Goal: Find specific page/section: Find specific page/section

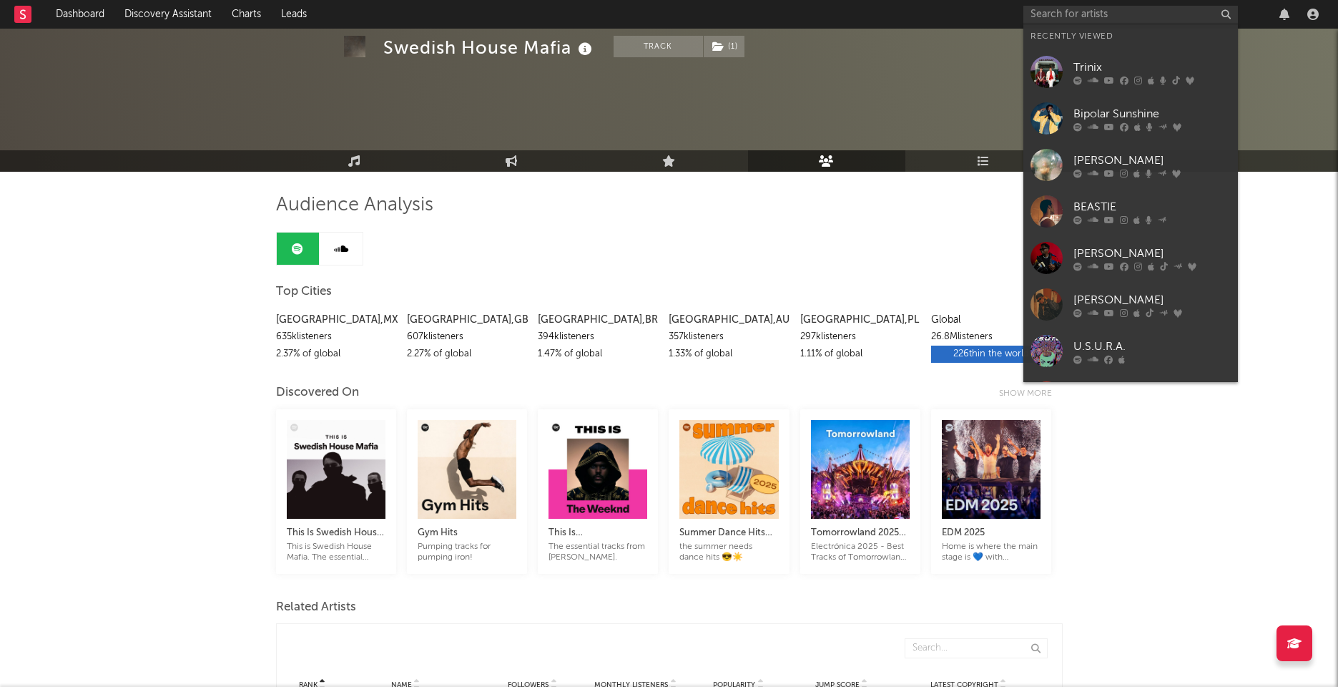
scroll to position [1615, 0]
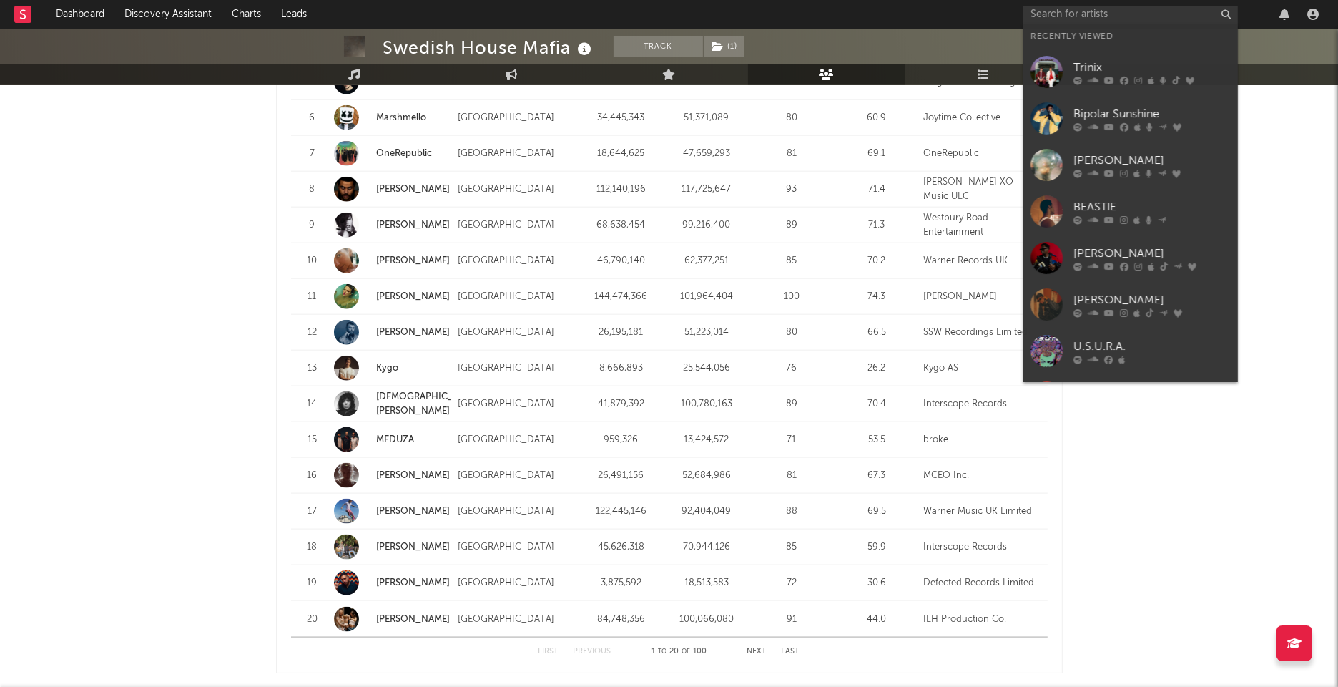
type input "j"
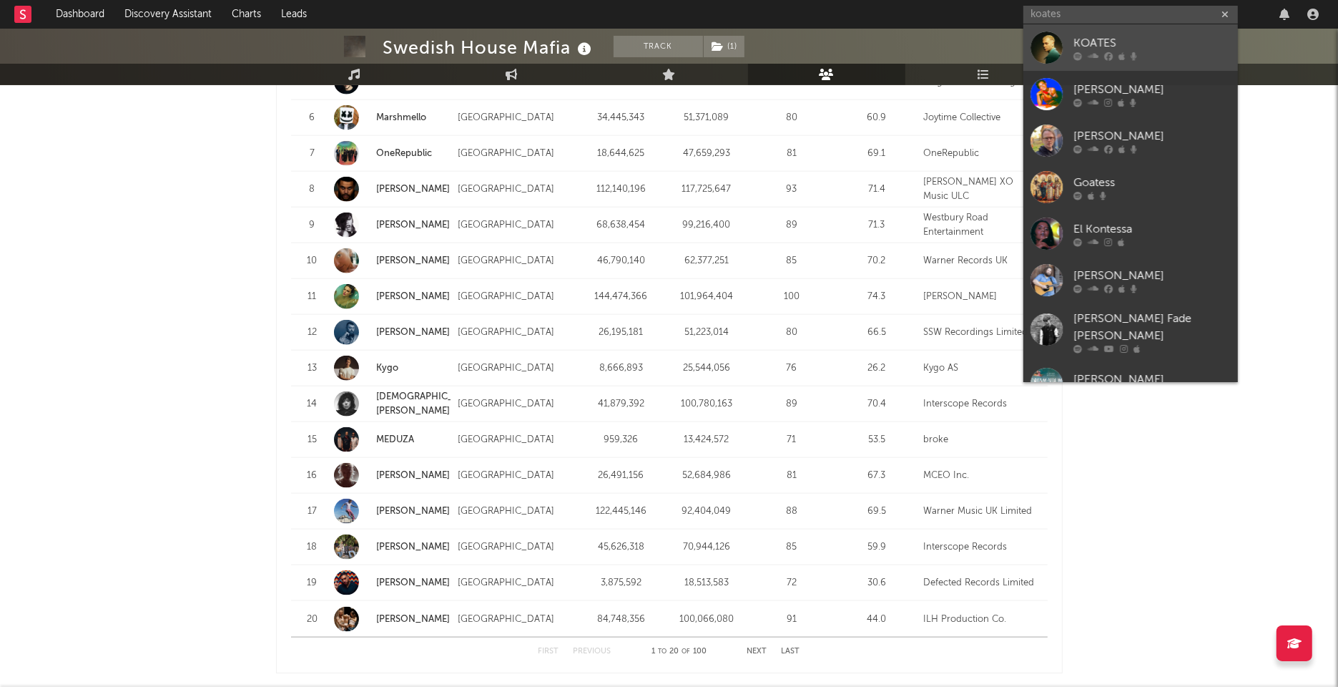
type input "koates"
click at [1124, 39] on div "KOATES" at bounding box center [1152, 42] width 157 height 17
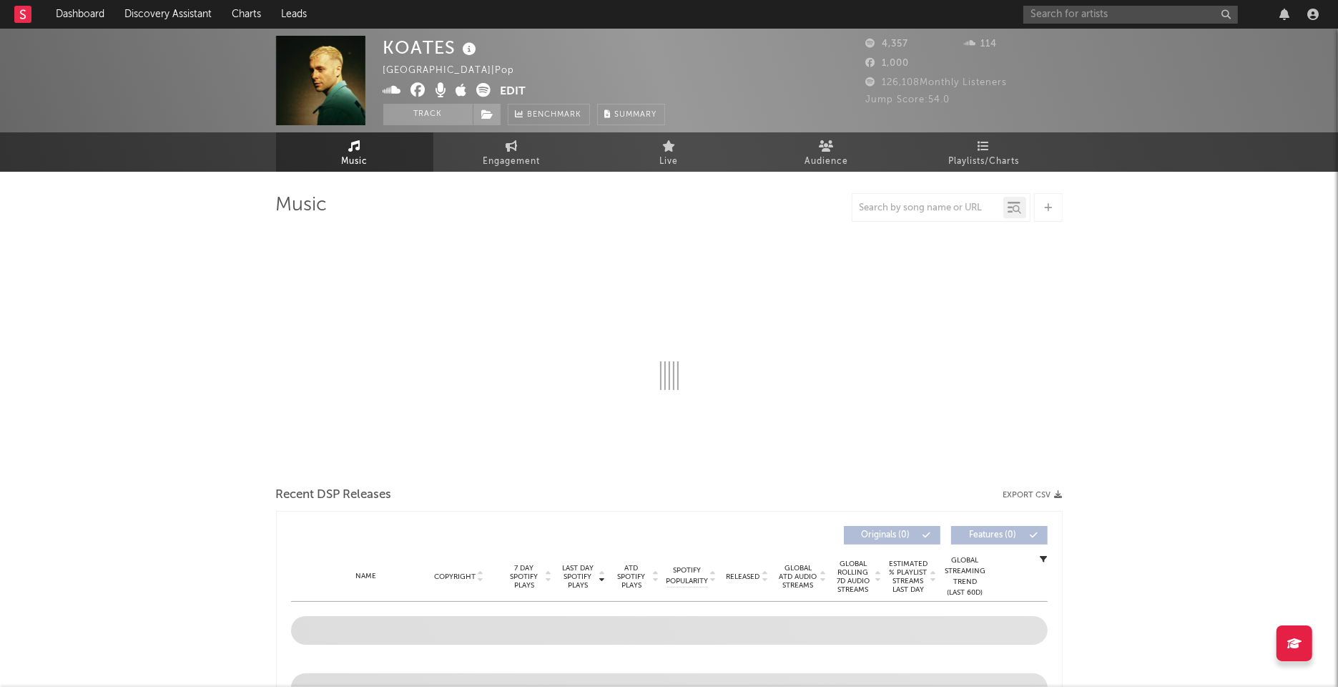
select select "6m"
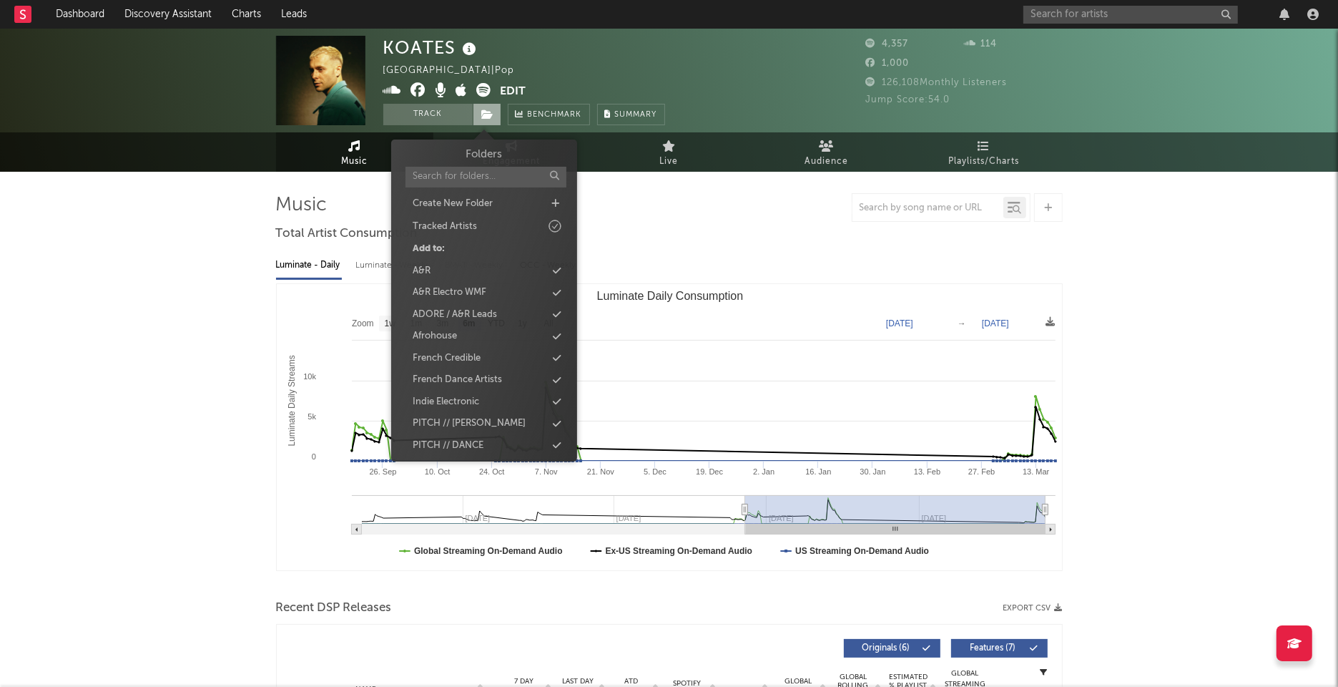
click at [494, 112] on span at bounding box center [487, 114] width 29 height 21
click at [483, 353] on div "Vocalists Credible" at bounding box center [451, 355] width 76 height 14
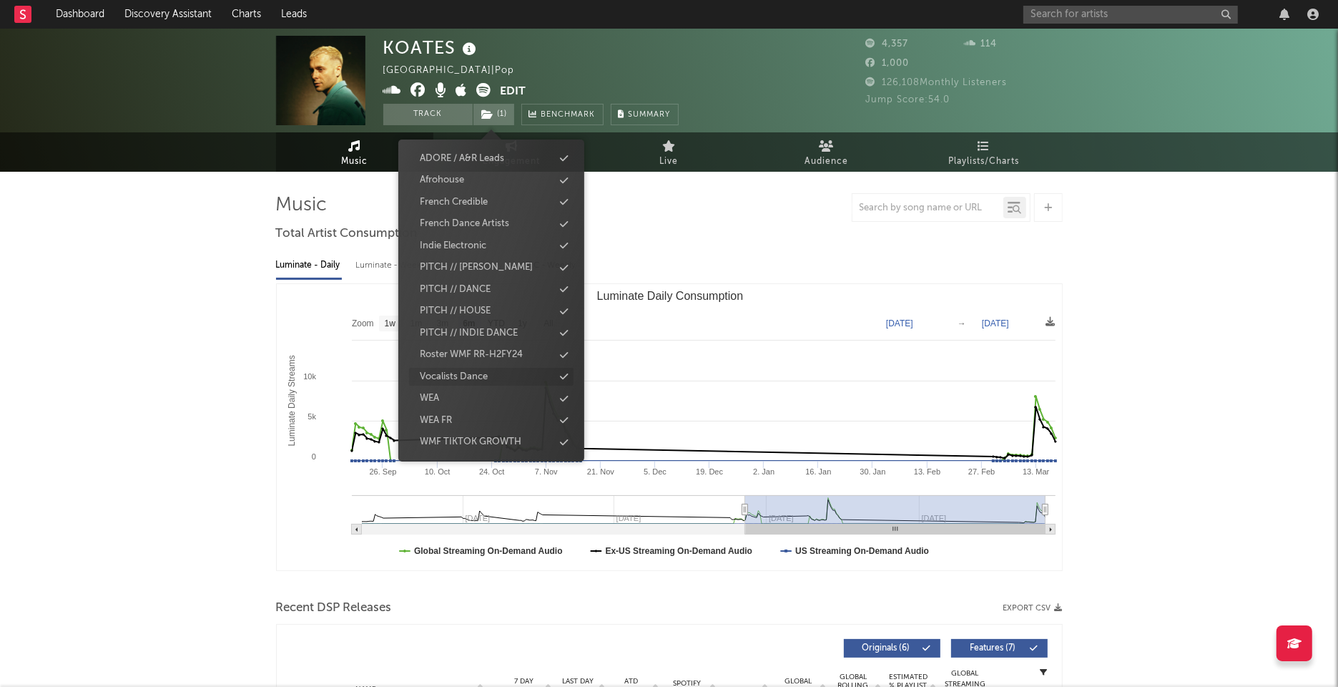
click at [480, 371] on div "Vocalists Dance" at bounding box center [454, 377] width 68 height 14
